Goal: Check status: Check status

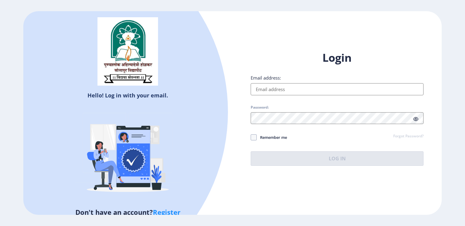
click at [299, 91] on input "Email address:" at bounding box center [336, 89] width 173 height 12
click at [319, 89] on input "Email address:" at bounding box center [336, 89] width 173 height 12
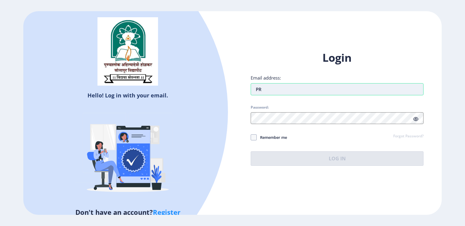
type input "P"
type input "[EMAIL_ADDRESS][DOMAIN_NAME]"
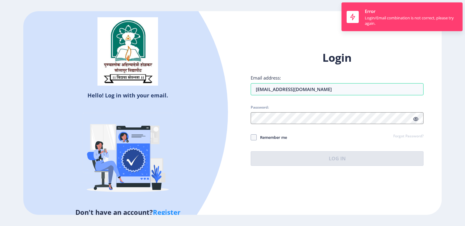
click at [311, 116] on div "Login Email address: [EMAIL_ADDRESS][DOMAIN_NAME] Password: Remember me Forgot …" at bounding box center [336, 109] width 173 height 116
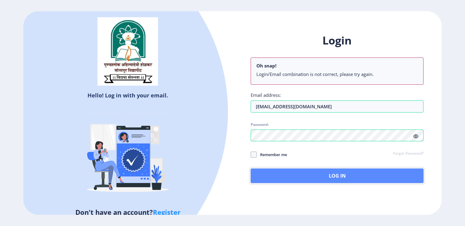
click at [324, 179] on button "Log In" at bounding box center [336, 175] width 173 height 15
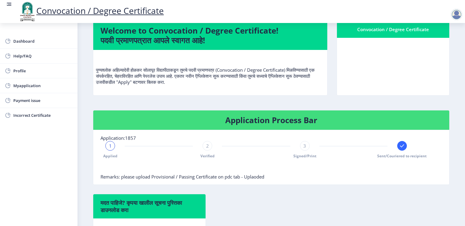
scroll to position [75, 0]
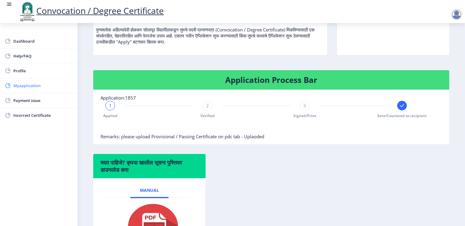
click at [34, 83] on span "Myapplication" at bounding box center [42, 85] width 59 height 7
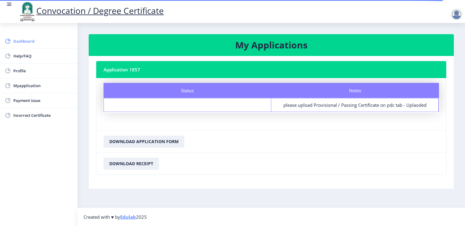
click at [25, 41] on span "Dashboard" at bounding box center [42, 41] width 59 height 7
